Goal: Book appointment/travel/reservation

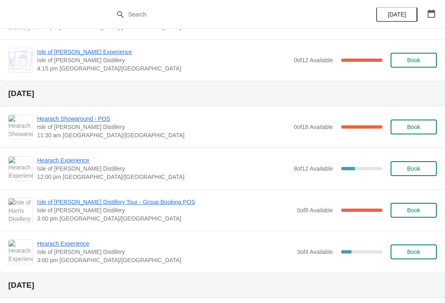
scroll to position [162, 0]
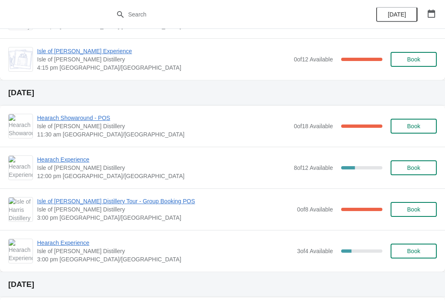
click at [72, 245] on span "Hearach Experience" at bounding box center [165, 242] width 256 height 8
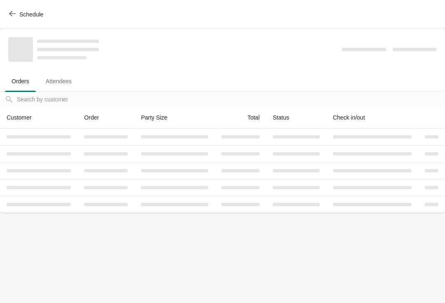
scroll to position [0, 0]
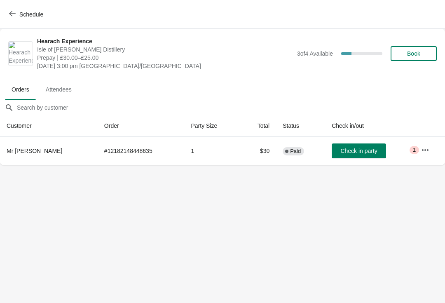
click at [415, 55] on span "Book" at bounding box center [413, 53] width 13 height 7
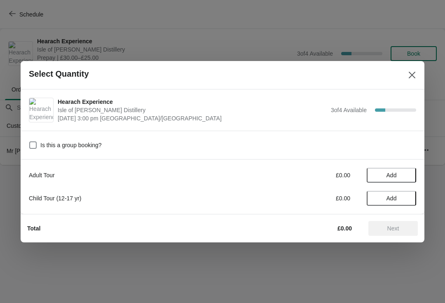
click at [390, 175] on span "Add" at bounding box center [391, 175] width 10 height 7
click at [403, 175] on icon at bounding box center [405, 175] width 9 height 9
click at [391, 227] on span "Next" at bounding box center [393, 228] width 12 height 7
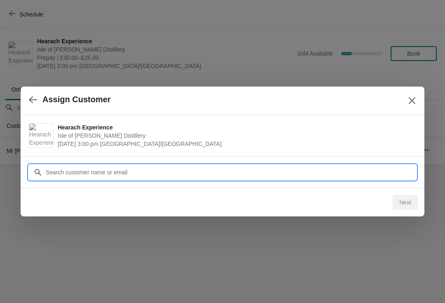
click at [117, 171] on input "Customer" at bounding box center [230, 172] width 371 height 15
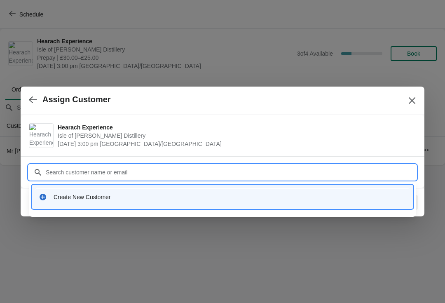
click at [83, 199] on div "Create New Customer" at bounding box center [230, 197] width 353 height 8
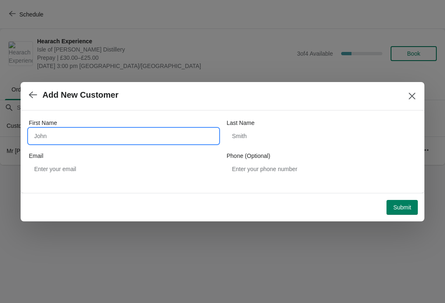
click at [81, 135] on input "First Name" at bounding box center [123, 136] width 189 height 15
type input "[PERSON_NAME]"
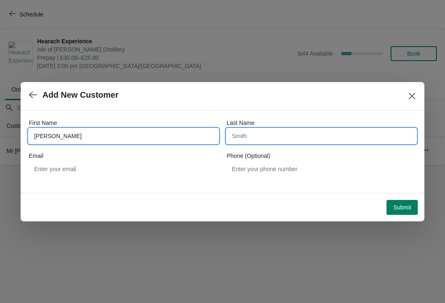
click at [252, 131] on input "Last Name" at bounding box center [321, 136] width 189 height 15
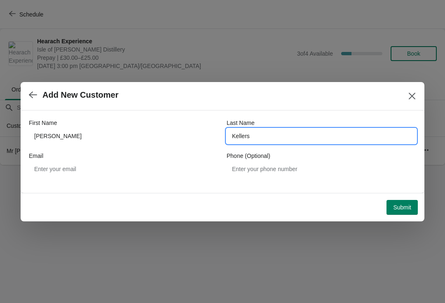
type input "Kellers"
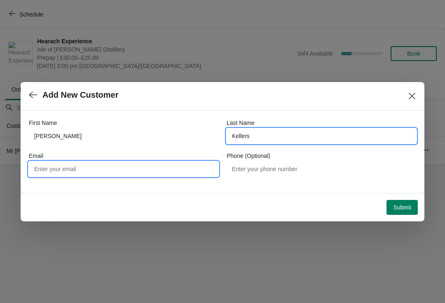
click at [37, 168] on input "Email" at bounding box center [123, 168] width 189 height 15
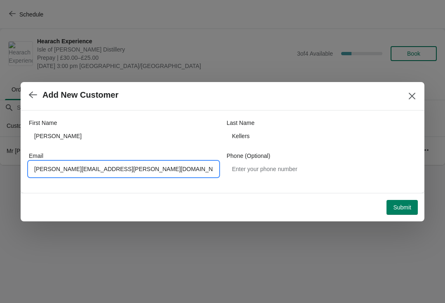
type input "[PERSON_NAME][EMAIL_ADDRESS][PERSON_NAME][DOMAIN_NAME]"
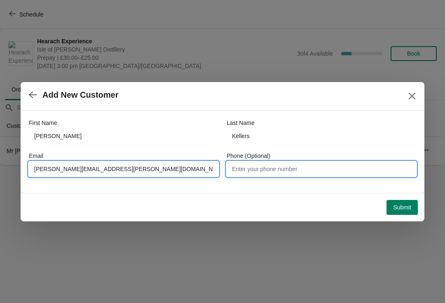
click at [263, 166] on input "Phone (Optional)" at bounding box center [321, 168] width 189 height 15
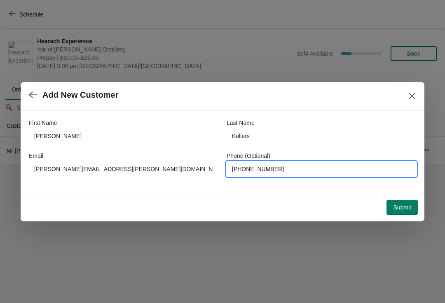
type input "[PHONE_NUMBER]"
click at [399, 205] on span "Submit" at bounding box center [402, 207] width 18 height 7
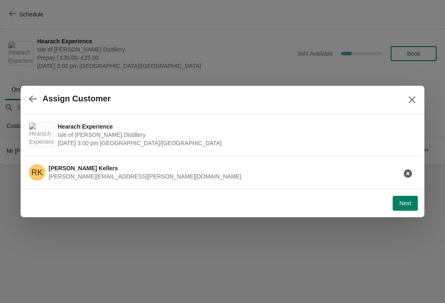
click at [409, 203] on span "Next" at bounding box center [405, 203] width 12 height 7
